Goal: Task Accomplishment & Management: Manage account settings

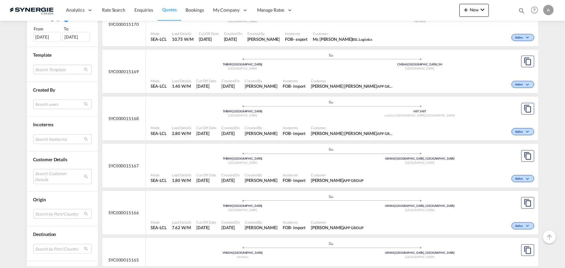
scroll to position [206, 0]
click at [45, 174] on md-select "Search Customer Details user name user dilara Aksu d.aksu@ctfglobal.com | ctf g…" at bounding box center [62, 175] width 58 height 15
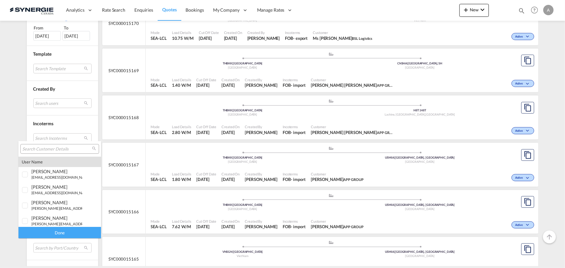
click at [62, 151] on input "search" at bounding box center [57, 149] width 70 height 6
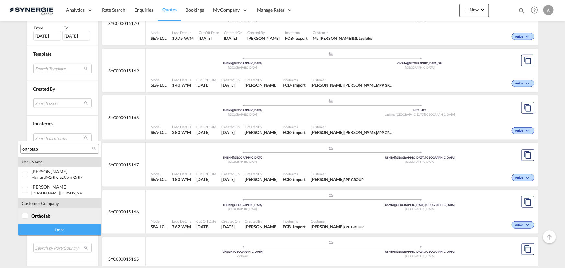
type input "orthofab"
click at [39, 214] on span "orthofab" at bounding box center [40, 216] width 19 height 6
click at [42, 229] on div "Done" at bounding box center [59, 229] width 83 height 11
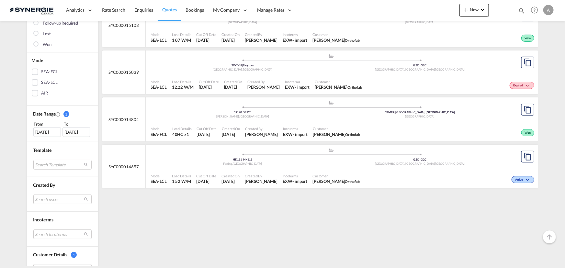
scroll to position [118, 0]
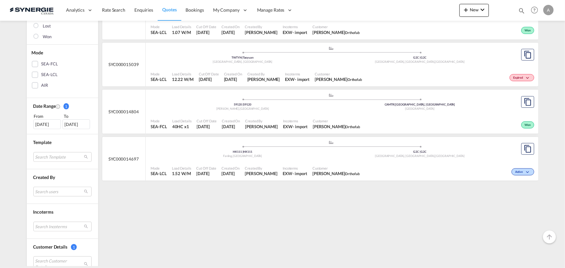
click at [49, 123] on div "01 Sep 2025" at bounding box center [47, 125] width 28 height 10
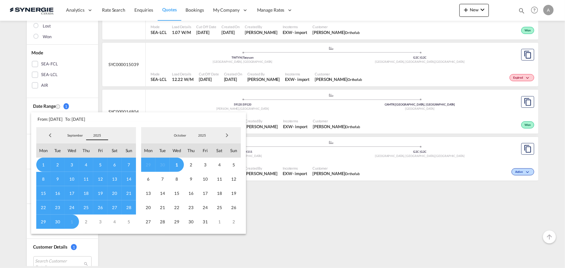
click at [100, 136] on span "2025" at bounding box center [97, 135] width 21 height 5
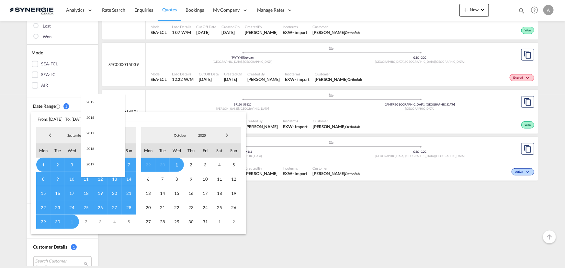
scroll to position [122, 0]
click at [96, 107] on md-option "2023" at bounding box center [103, 105] width 44 height 16
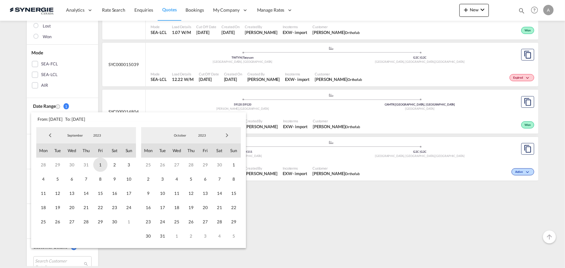
click at [94, 165] on span "1" at bounding box center [100, 165] width 14 height 14
drag, startPoint x: 201, startPoint y: 136, endPoint x: 201, endPoint y: 145, distance: 9.4
click at [201, 136] on span "2023" at bounding box center [202, 135] width 21 height 5
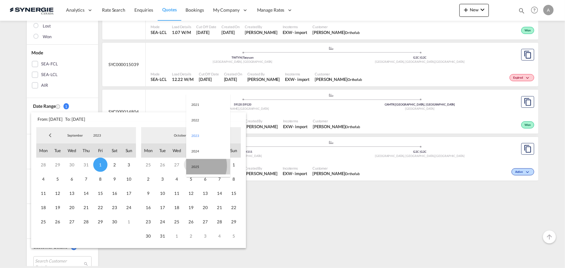
click at [197, 166] on md-option "2025" at bounding box center [208, 167] width 44 height 16
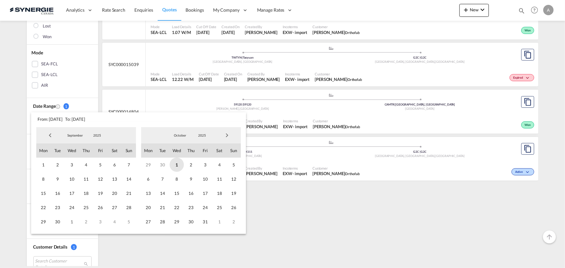
click at [177, 165] on span "1" at bounding box center [177, 165] width 14 height 14
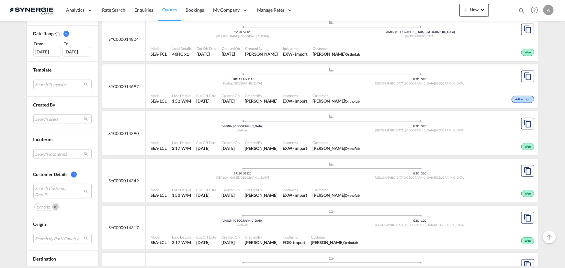
scroll to position [176, 0]
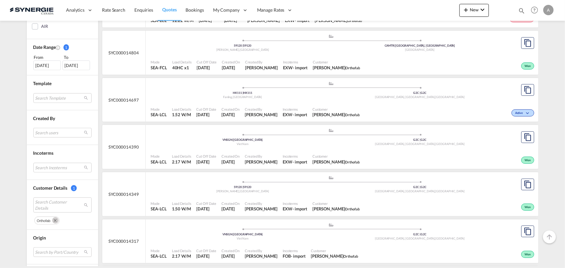
click at [270, 149] on div ".a{fill:#aaa8ad;} .a{fill:#aaa8ad;} VNSGN | Ho Chi Minh City Viet Nam G2C | G2C…" at bounding box center [331, 138] width 361 height 21
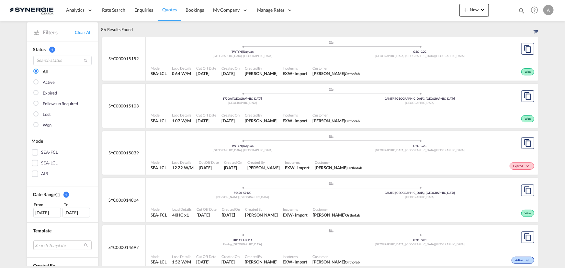
scroll to position [0, 0]
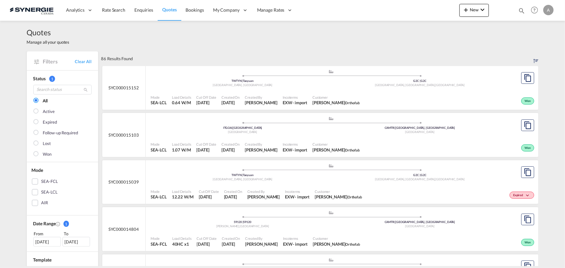
click at [289, 96] on span "Incoterms" at bounding box center [295, 97] width 25 height 5
click at [522, 10] on md-icon "icon-magnify" at bounding box center [521, 10] width 7 height 7
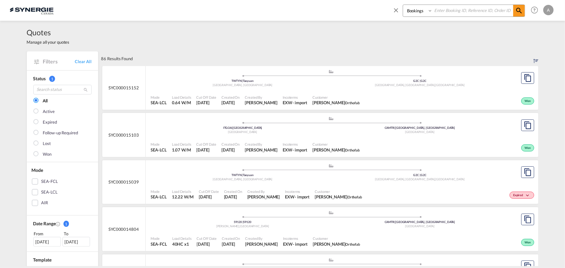
click at [424, 13] on select "Bookings Quotes Enquiries" at bounding box center [418, 11] width 31 height 12
click at [403, 5] on select "Bookings Quotes Enquiries" at bounding box center [418, 11] width 31 height 12
click at [415, 14] on select "Bookings Quotes Enquiries" at bounding box center [418, 11] width 31 height 12
select select "Quotes"
click at [403, 5] on select "Bookings Quotes Enquiries" at bounding box center [418, 11] width 31 height 12
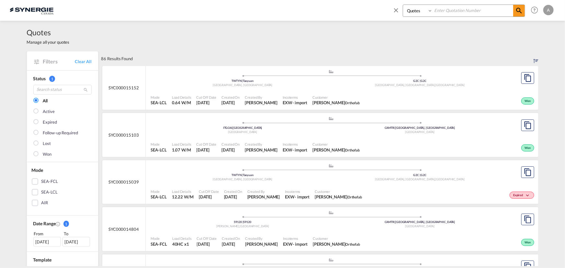
click at [439, 13] on input at bounding box center [473, 10] width 81 height 11
type input "15140"
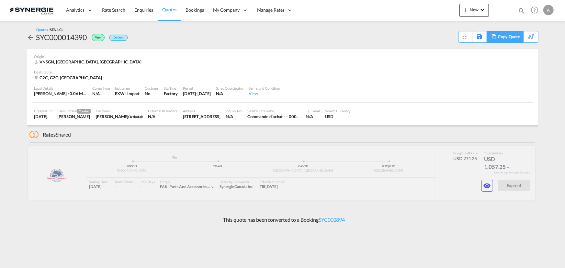
click at [516, 39] on div "Copy Quote" at bounding box center [509, 36] width 22 height 11
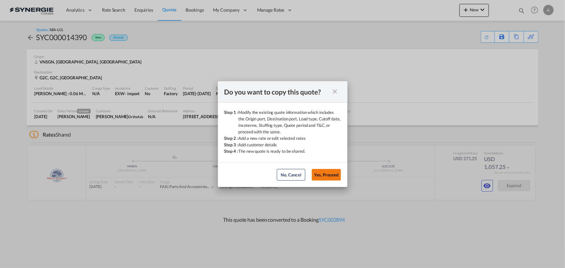
click at [328, 175] on button "Yes, Proceed" at bounding box center [326, 175] width 29 height 12
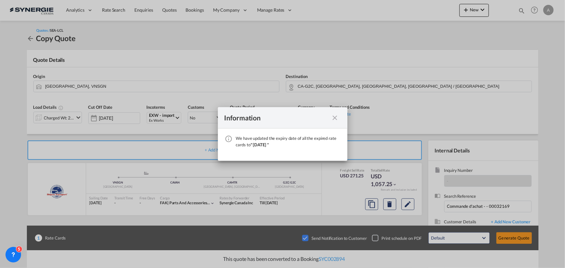
click at [335, 118] on md-icon "icon-close fg-AAA8AD cursor" at bounding box center [335, 118] width 8 height 8
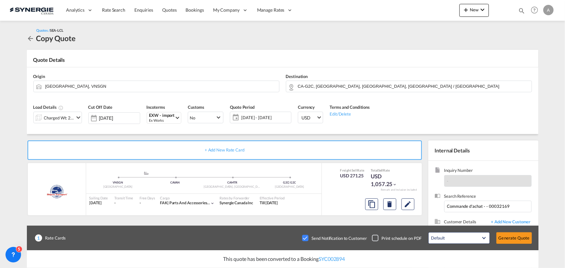
scroll to position [29, 0]
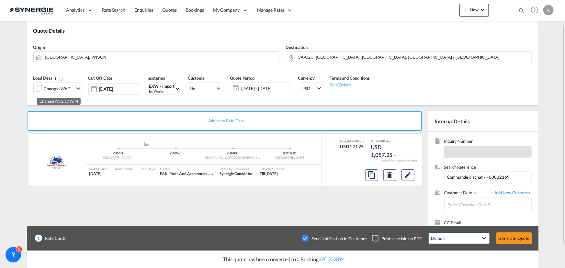
click at [64, 85] on div "Charged Wt: 2.17 W/M" at bounding box center [59, 88] width 30 height 9
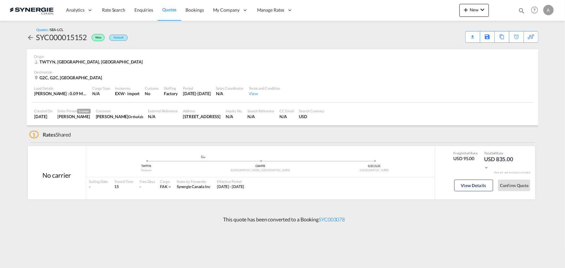
click at [497, 75] on div "G2C, G2C, Canada" at bounding box center [282, 78] width 497 height 6
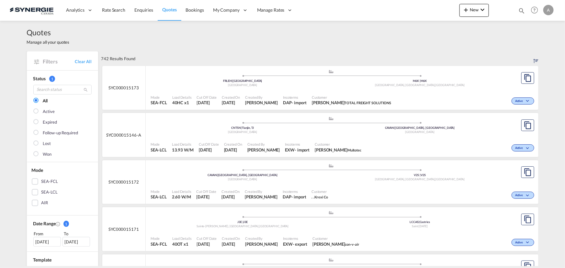
click at [519, 9] on md-icon "icon-magnify" at bounding box center [521, 10] width 7 height 7
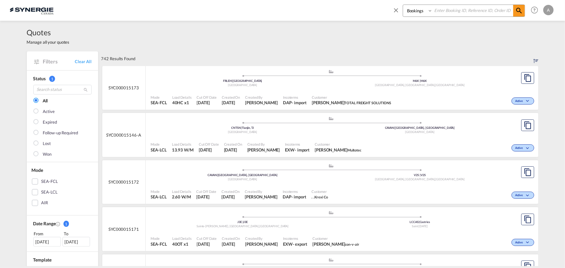
click at [411, 15] on select "Bookings Quotes Enquiries" at bounding box center [418, 11] width 31 height 12
select select "Quotes"
click at [403, 5] on select "Bookings Quotes Enquiries" at bounding box center [418, 11] width 31 height 12
click at [444, 10] on input at bounding box center [473, 10] width 81 height 11
type input "15140"
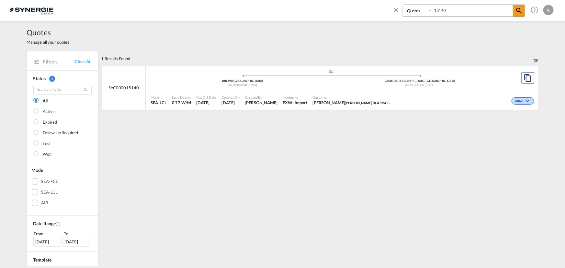
click at [372, 74] on div ".a{fill:#aaa8ad;} .a{fill:#aaa8ad;}" at bounding box center [331, 73] width 177 height 6
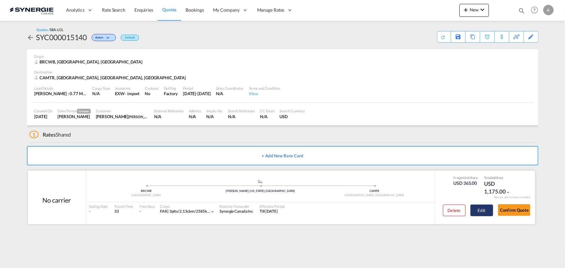
click at [481, 211] on button "Edit" at bounding box center [482, 211] width 23 height 12
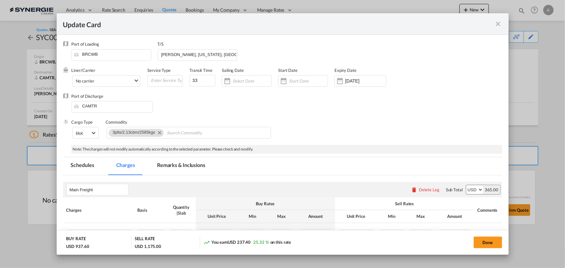
select select "per_w/m"
select select "flat"
select select "per_shipment"
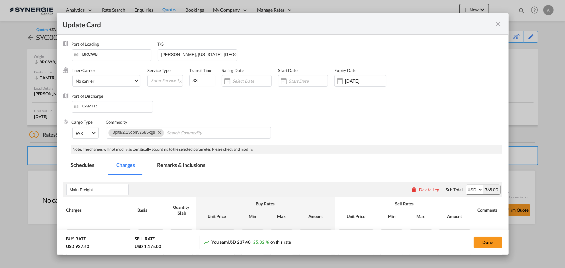
select select "per_hbl"
select select "flat"
select select "per_ton"
select select "per_bl"
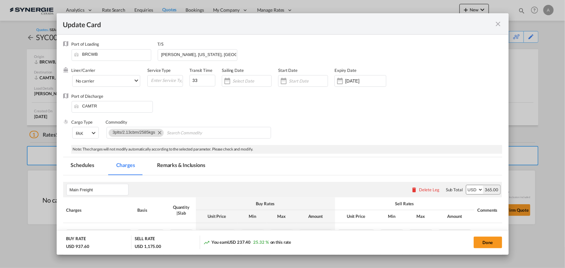
select select "per_bl"
click at [195, 163] on md-tab-item "Remarks & Inclusions" at bounding box center [181, 166] width 64 height 18
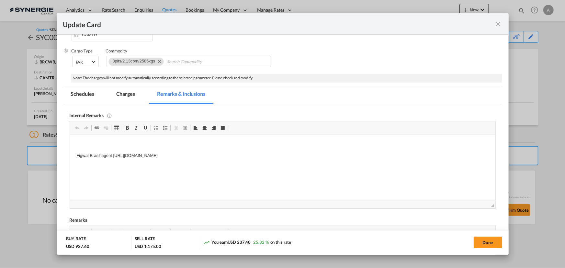
scroll to position [100, 0]
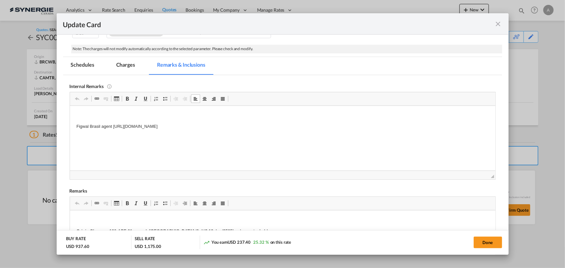
click at [279, 121] on body "Figwal Brasil agent [URL][DOMAIN_NAME]" at bounding box center [282, 121] width 413 height 18
drag, startPoint x: 270, startPoint y: 126, endPoint x: 112, endPoint y: 130, distance: 158.1
click at [112, 130] on p "Figwal Brasil agent [URL][DOMAIN_NAME]" at bounding box center [282, 126] width 413 height 7
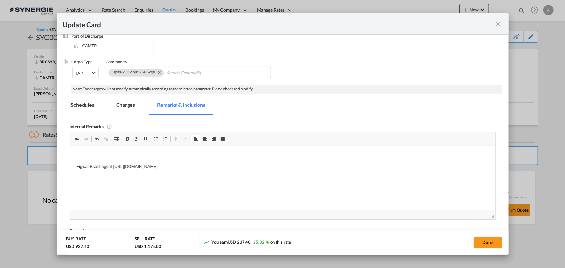
scroll to position [12, 0]
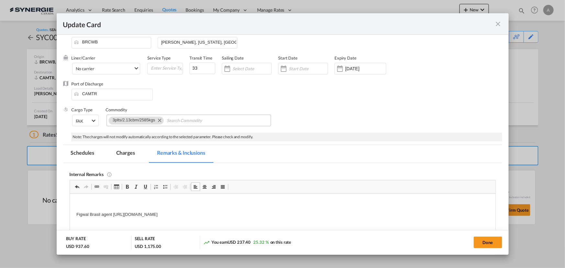
click at [159, 121] on md-icon "Remove 3plts/2.13cbm/2585kgs" at bounding box center [159, 120] width 8 height 8
click at [121, 152] on md-tab-item "Charges" at bounding box center [125, 154] width 34 height 18
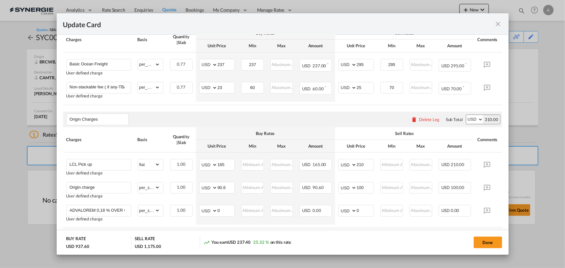
scroll to position [189, 0]
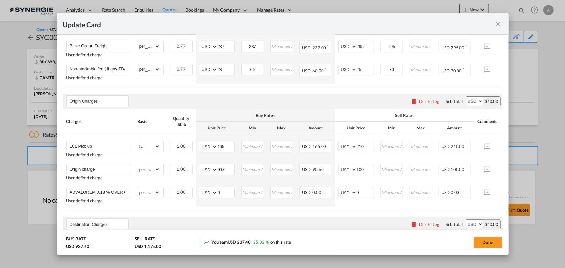
click at [472, 241] on div "Done" at bounding box center [418, 242] width 168 height 13
click at [482, 242] on button "Done" at bounding box center [488, 243] width 28 height 12
type input "[DATE]"
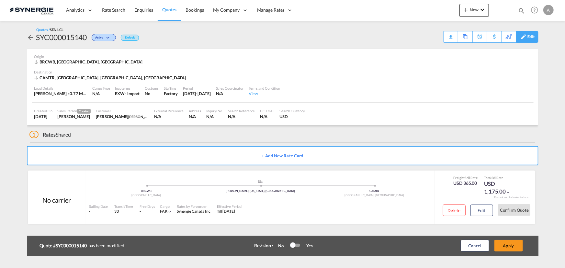
click at [533, 39] on div "Edit" at bounding box center [531, 36] width 7 height 11
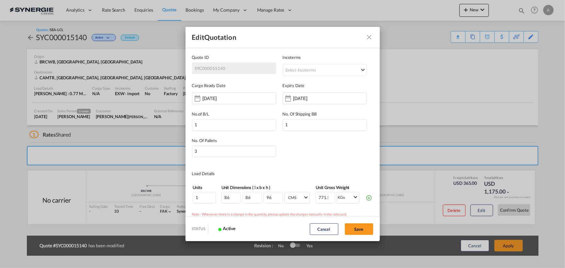
scroll to position [0, 0]
click at [358, 227] on button "Save" at bounding box center [359, 229] width 28 height 12
type input "[DATE]"
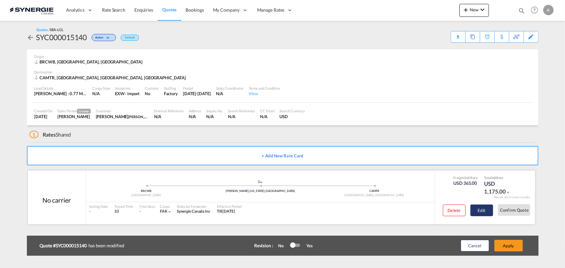
click at [486, 211] on button "Edit" at bounding box center [482, 211] width 23 height 12
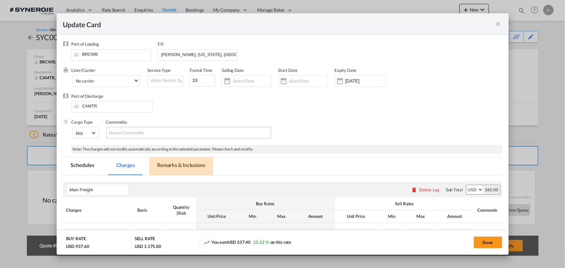
drag, startPoint x: 172, startPoint y: 163, endPoint x: 206, endPoint y: 130, distance: 47.6
click at [172, 163] on md-tab-item "Remarks & Inclusions" at bounding box center [181, 166] width 64 height 18
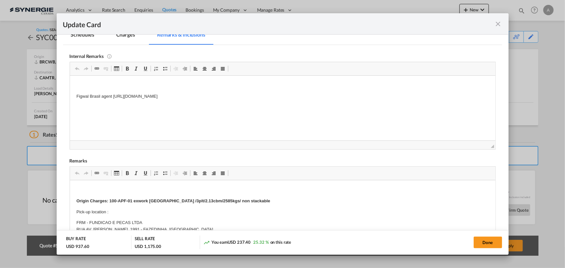
scroll to position [160, 0]
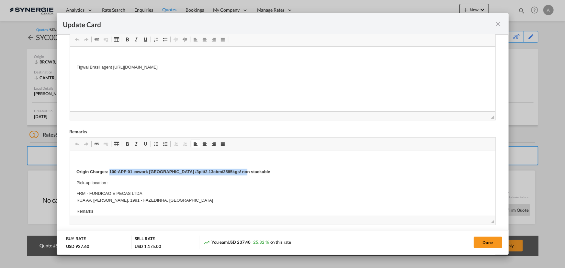
drag, startPoint x: 255, startPoint y: 171, endPoint x: 109, endPoint y: 171, distance: 145.4
click at [109, 171] on p "Origin Charges: 100-APF-01 exwork [GEOGRAPHIC_DATA] /3plt/2.13cbm/2585kgs/ non …" at bounding box center [282, 171] width 413 height 7
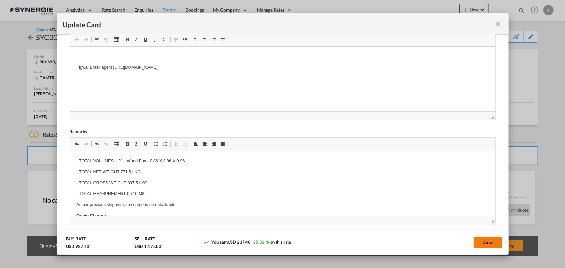
click at [477, 237] on button "Done" at bounding box center [488, 243] width 28 height 12
type input "[DATE]"
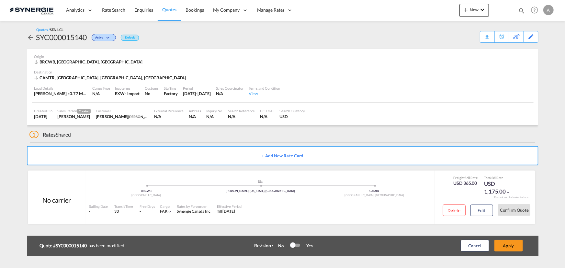
scroll to position [71, 0]
click at [512, 246] on button "Apply" at bounding box center [509, 246] width 28 height 12
